Goal: Transaction & Acquisition: Purchase product/service

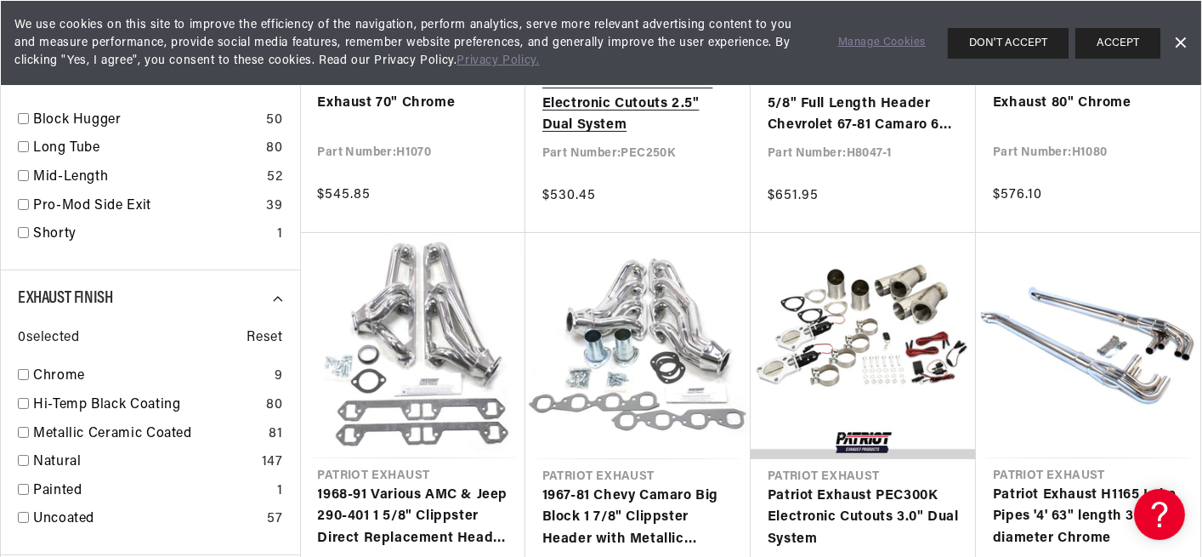
scroll to position [1360, 0]
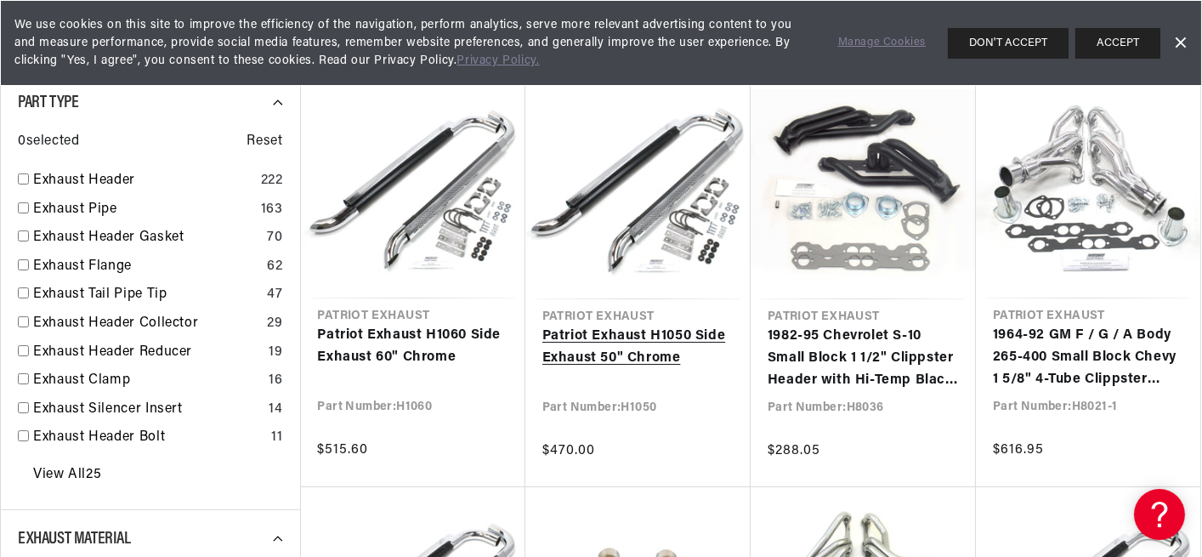
click at [620, 336] on link "Patriot Exhaust H1050 Side Exhaust 50" Chrome" at bounding box center [637, 347] width 191 height 43
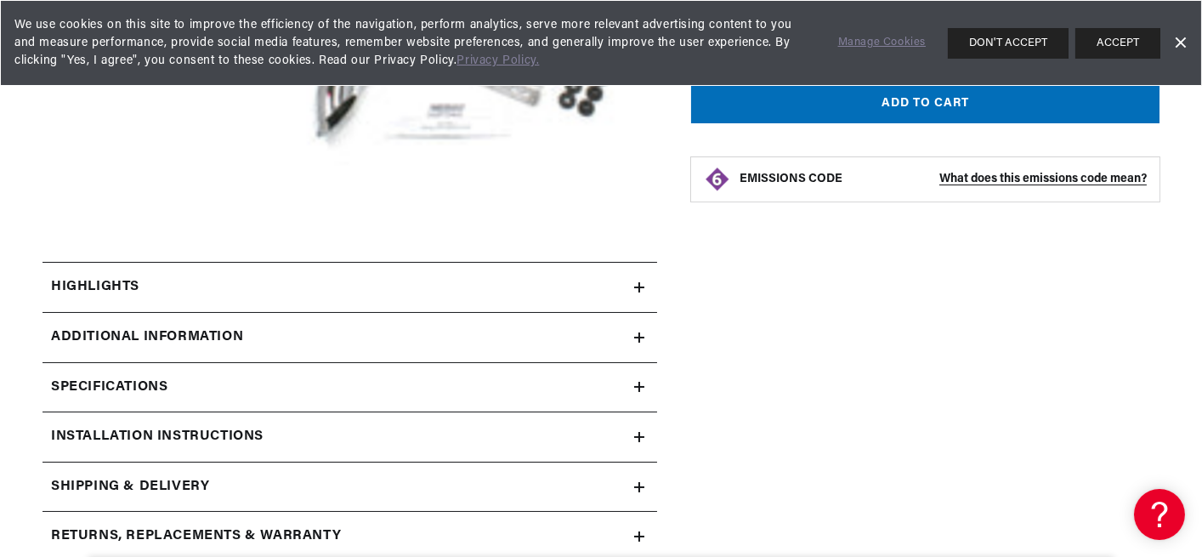
scroll to position [595, 0]
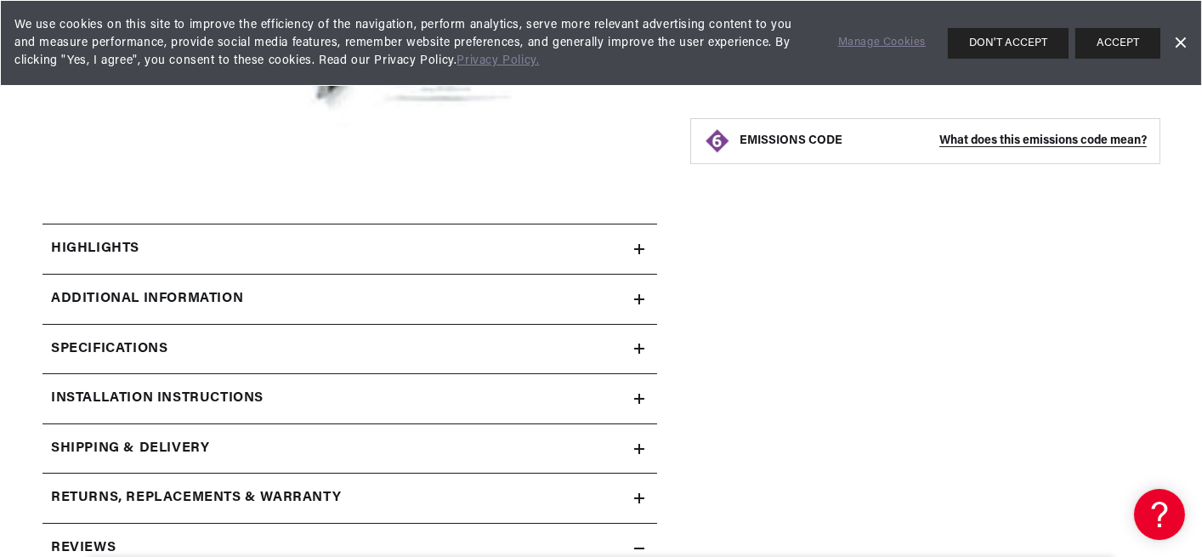
drag, startPoint x: 649, startPoint y: 247, endPoint x: 640, endPoint y: 249, distance: 9.7
click at [643, 249] on summary "Highlights" at bounding box center [350, 248] width 615 height 49
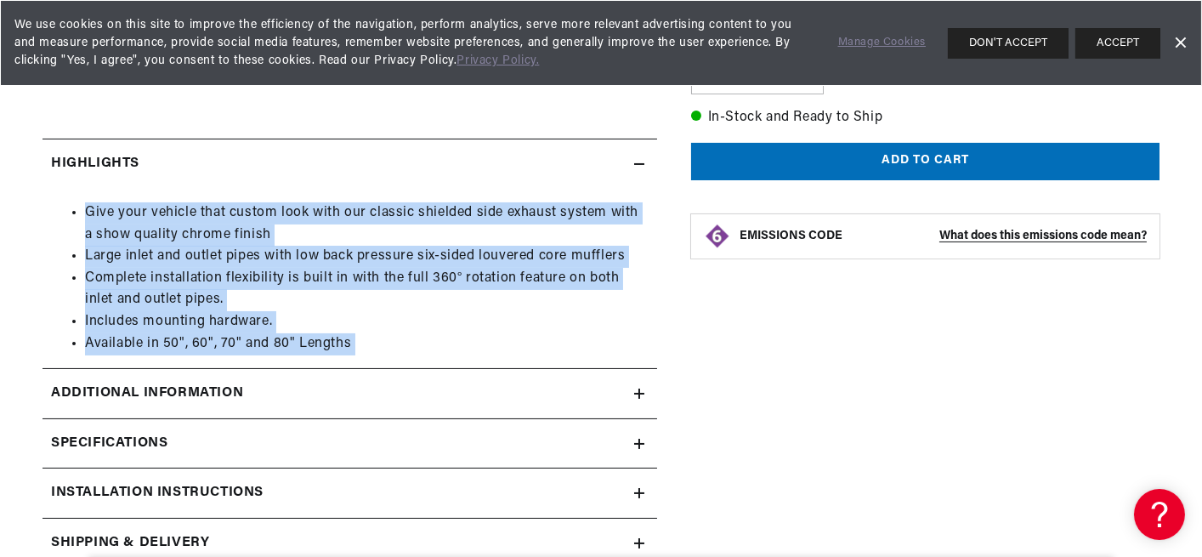
scroll to position [0, 0]
click at [637, 159] on icon at bounding box center [639, 164] width 10 height 10
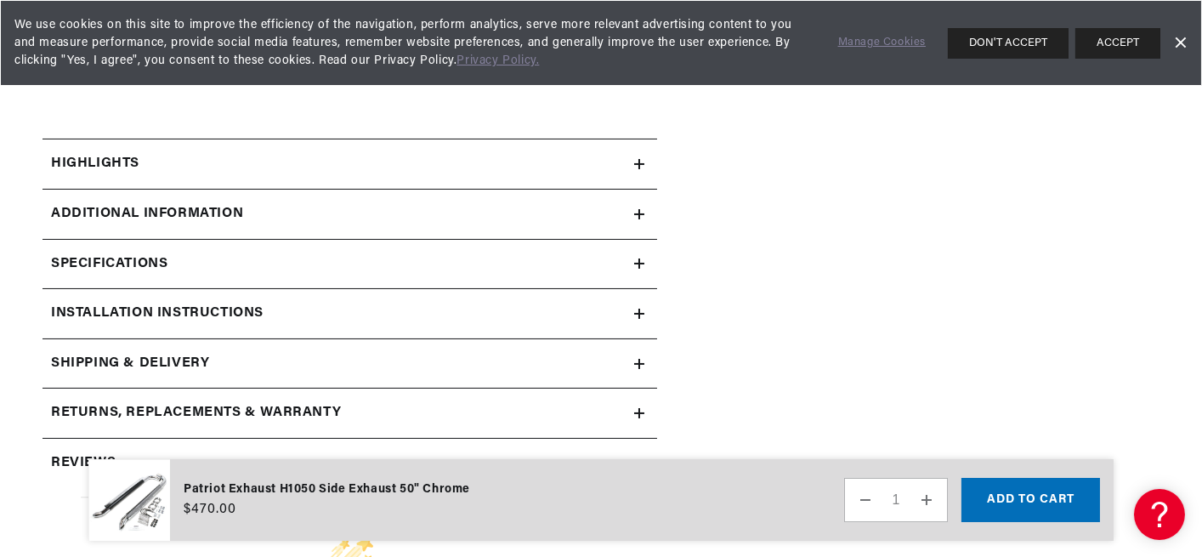
click at [640, 261] on icon at bounding box center [639, 263] width 10 height 10
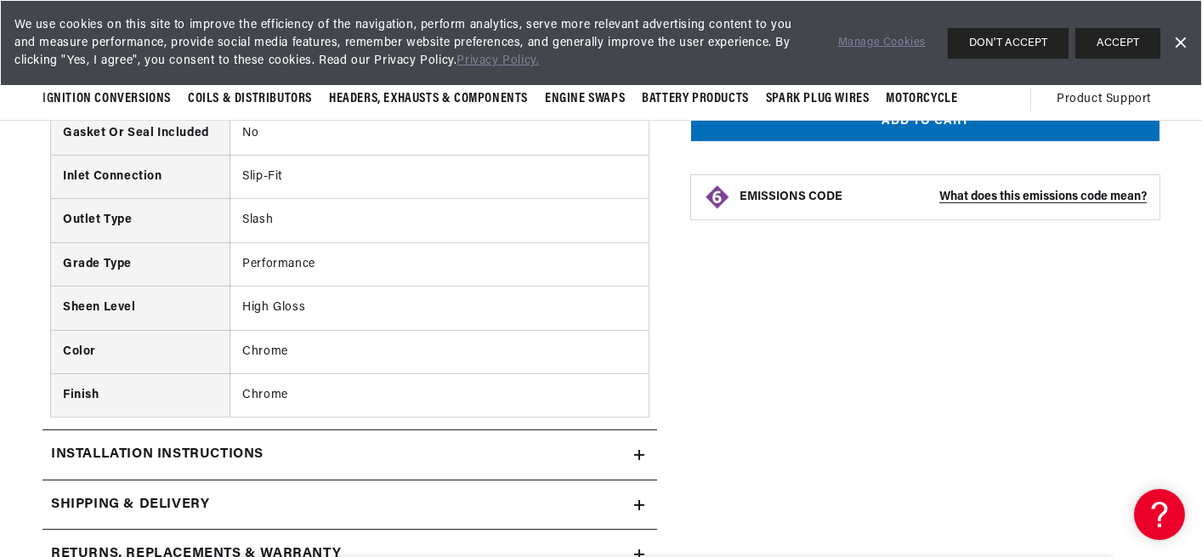
scroll to position [1275, 0]
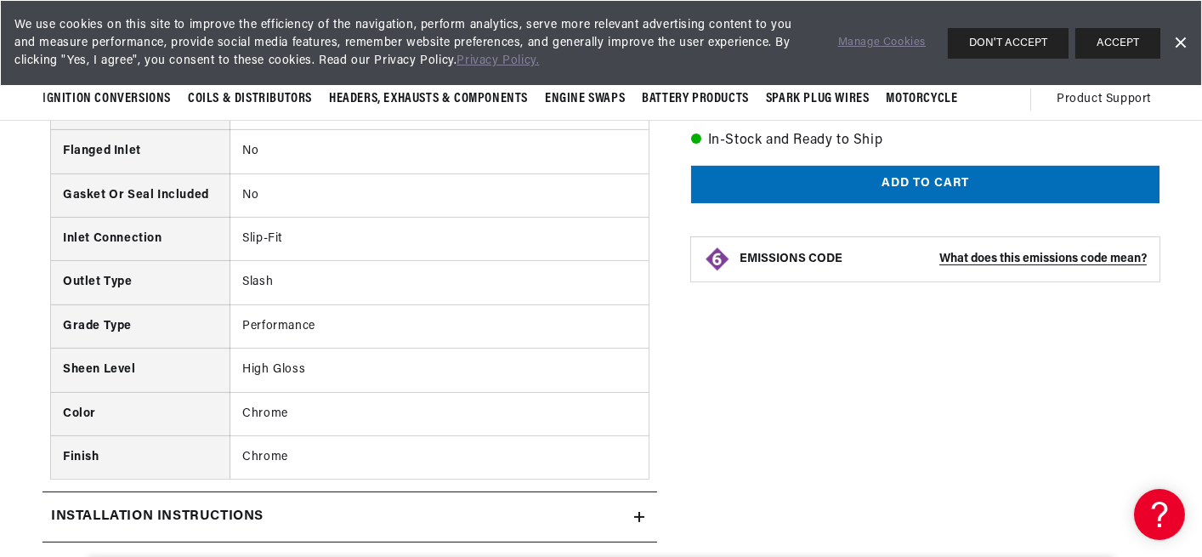
click at [644, 512] on icon at bounding box center [639, 517] width 10 height 10
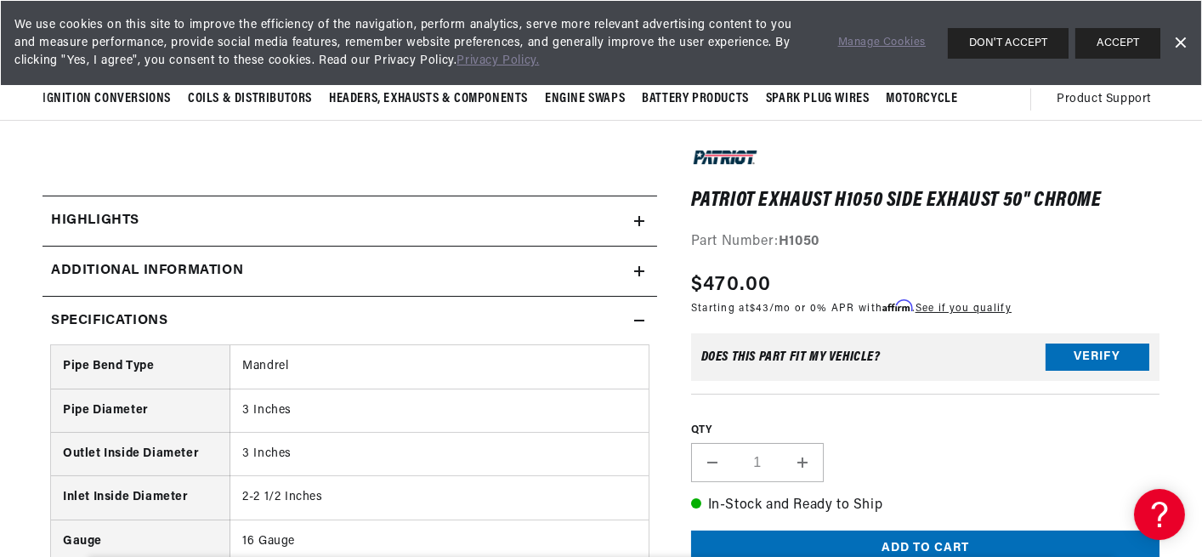
scroll to position [595, 0]
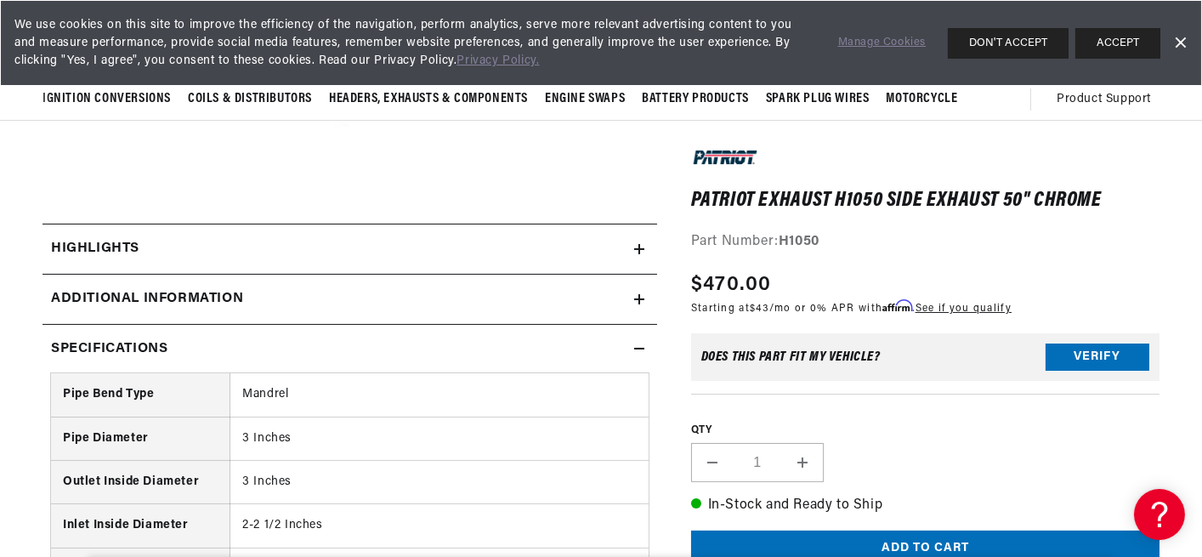
click at [639, 250] on icon at bounding box center [639, 249] width 0 height 10
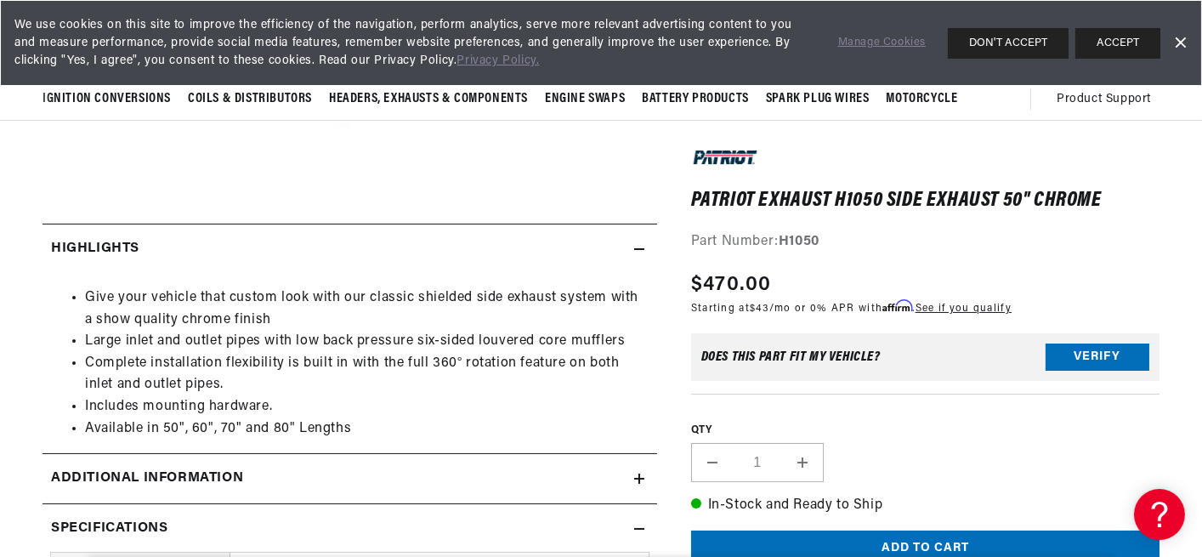
scroll to position [0, 0]
click at [638, 250] on icon at bounding box center [639, 249] width 10 height 10
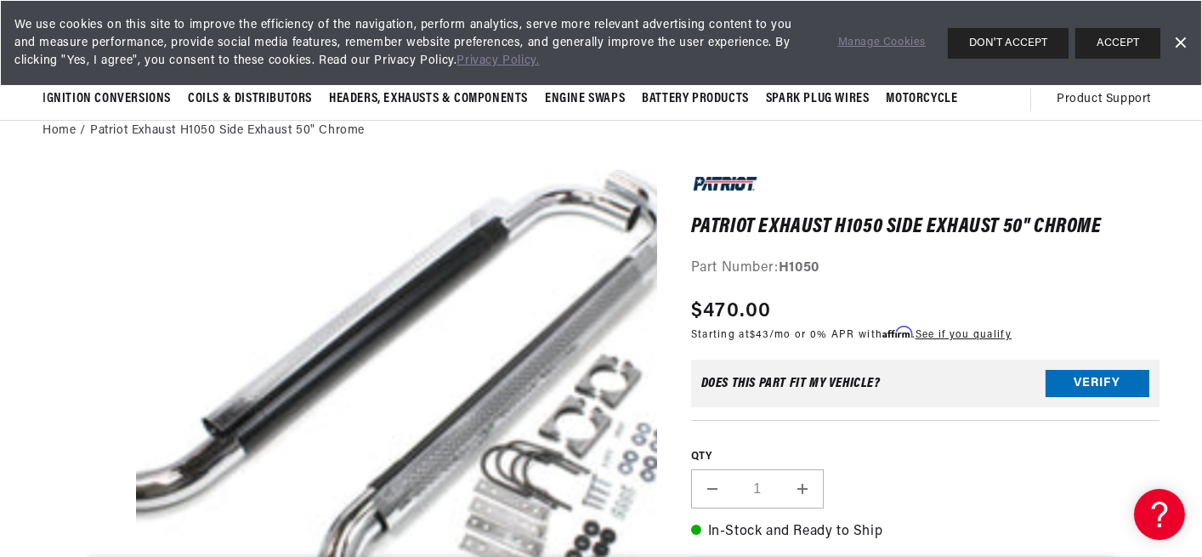
drag, startPoint x: 484, startPoint y: 298, endPoint x: 383, endPoint y: 290, distance: 100.6
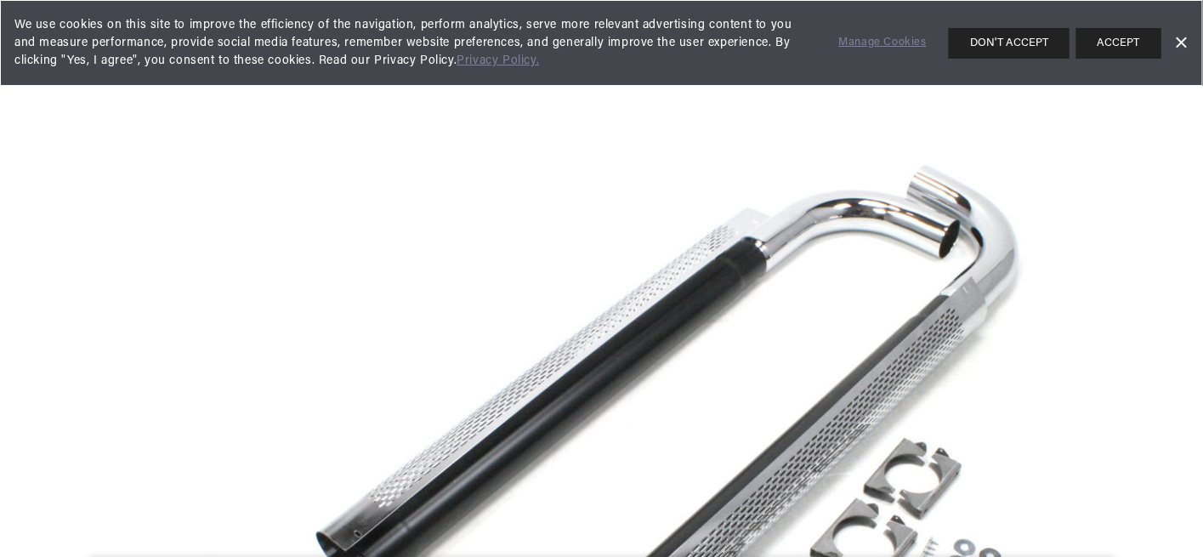
click at [1177, 43] on link "Dismiss Banner" at bounding box center [1181, 44] width 26 height 26
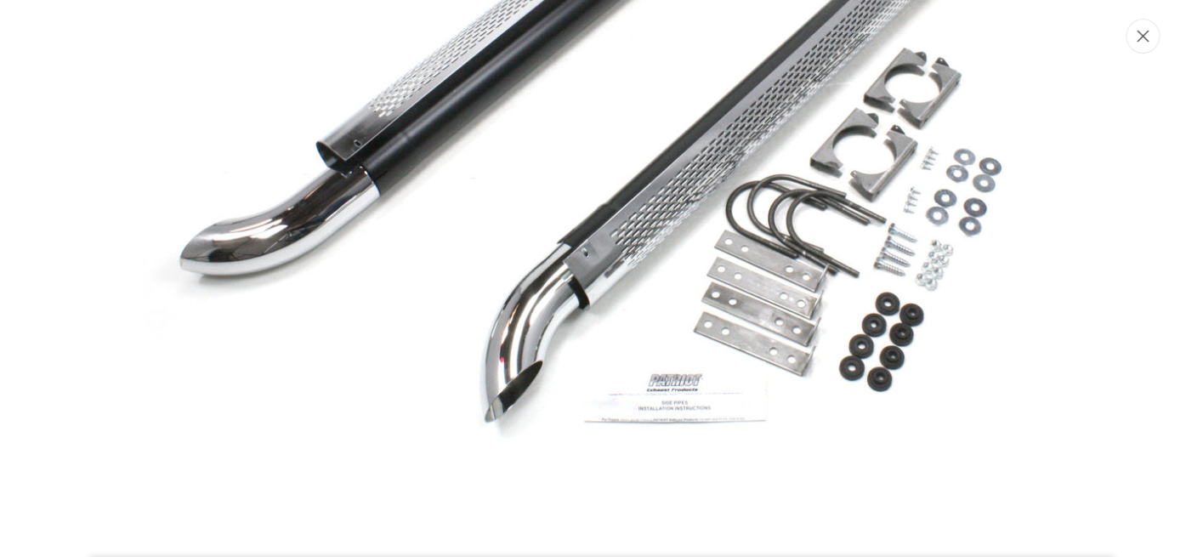
click at [1143, 32] on icon "Close" at bounding box center [1143, 36] width 12 height 13
